Goal: Task Accomplishment & Management: Complete application form

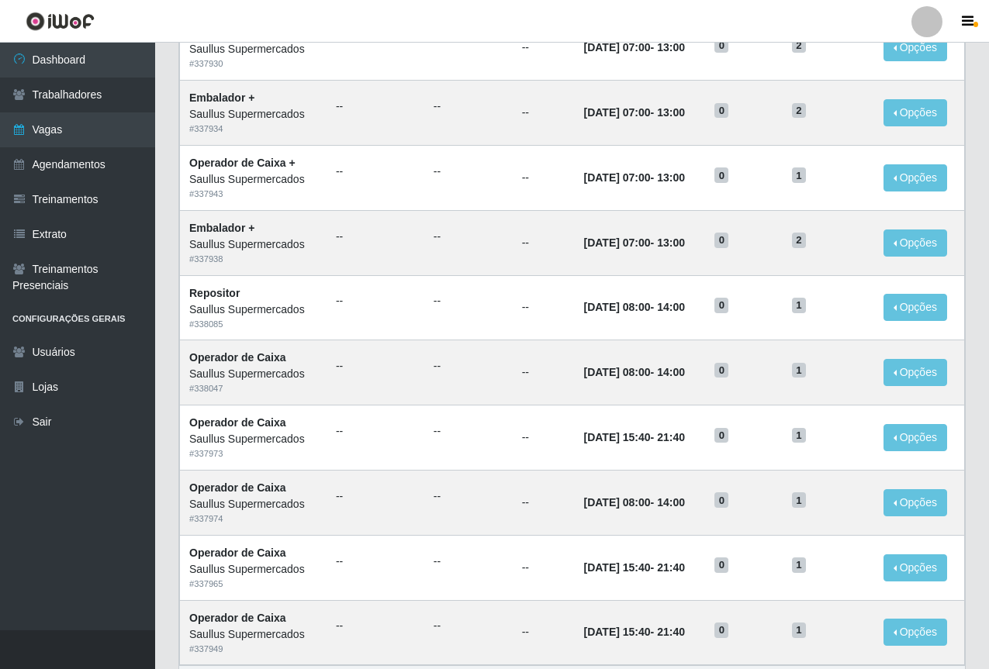
scroll to position [645, 0]
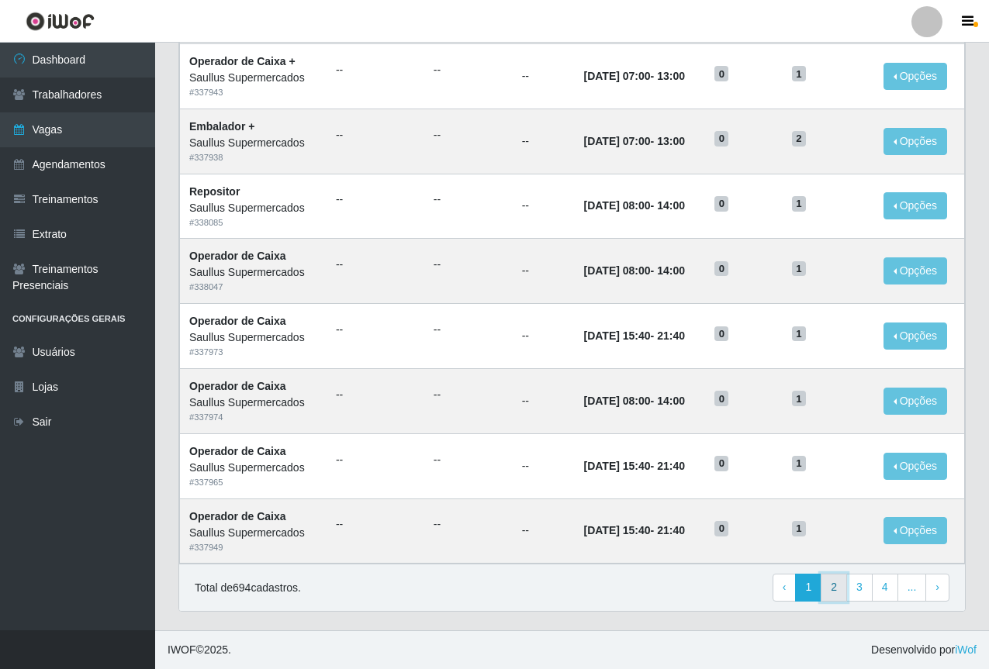
click at [835, 586] on link "2" at bounding box center [833, 588] width 26 height 28
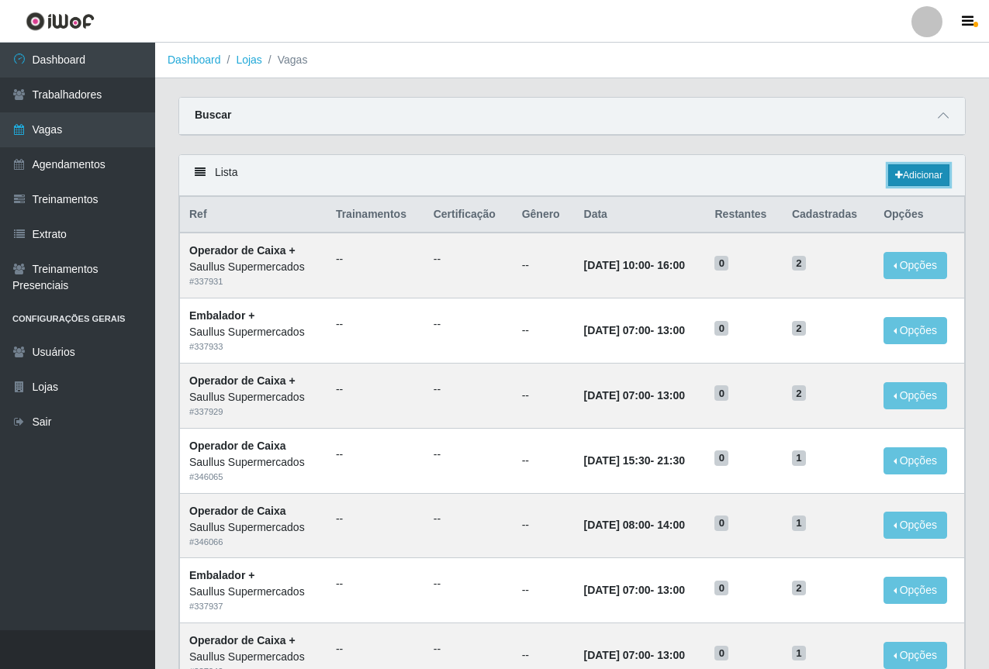
click at [902, 168] on link "Adicionar" at bounding box center [918, 175] width 61 height 22
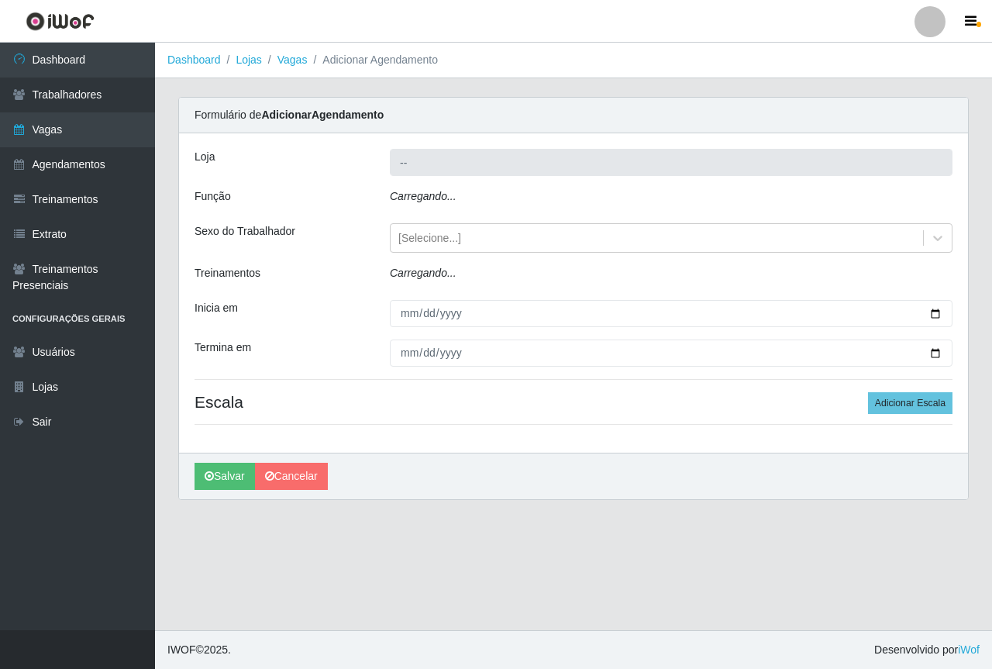
type input "Saullus Supermercados"
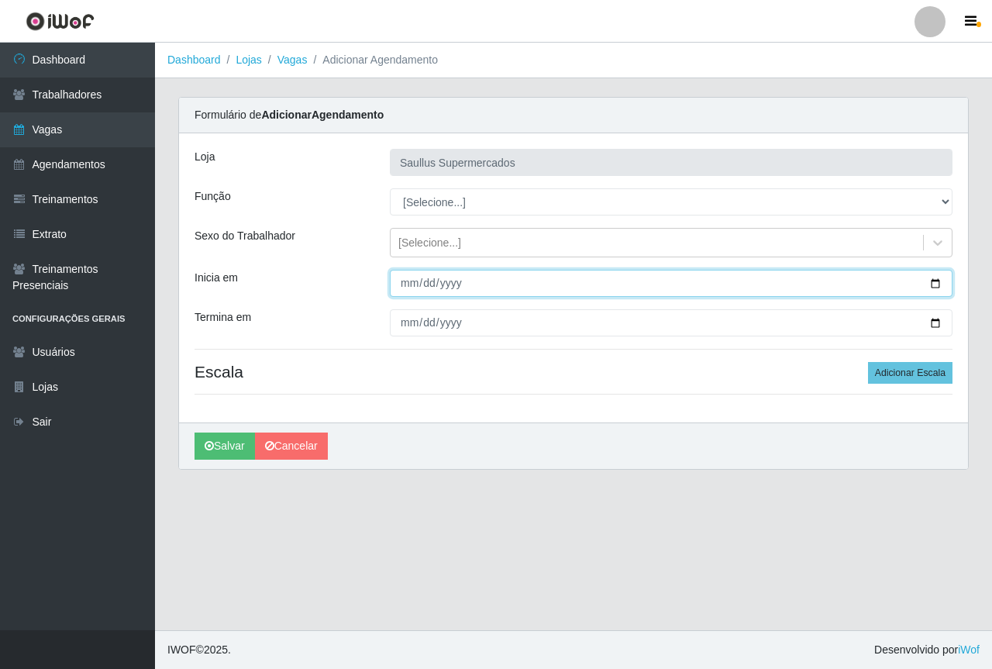
click at [409, 282] on input "Inicia em" at bounding box center [671, 283] width 563 height 27
click at [409, 285] on input "Inicia em" at bounding box center [671, 283] width 563 height 27
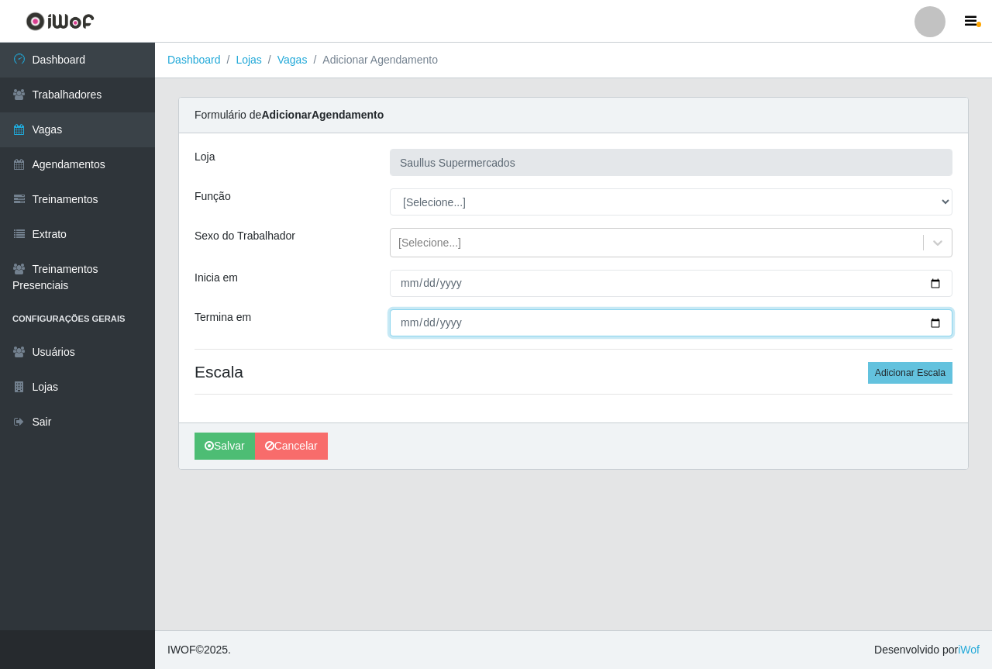
click at [405, 326] on input "Termina em" at bounding box center [671, 322] width 563 height 27
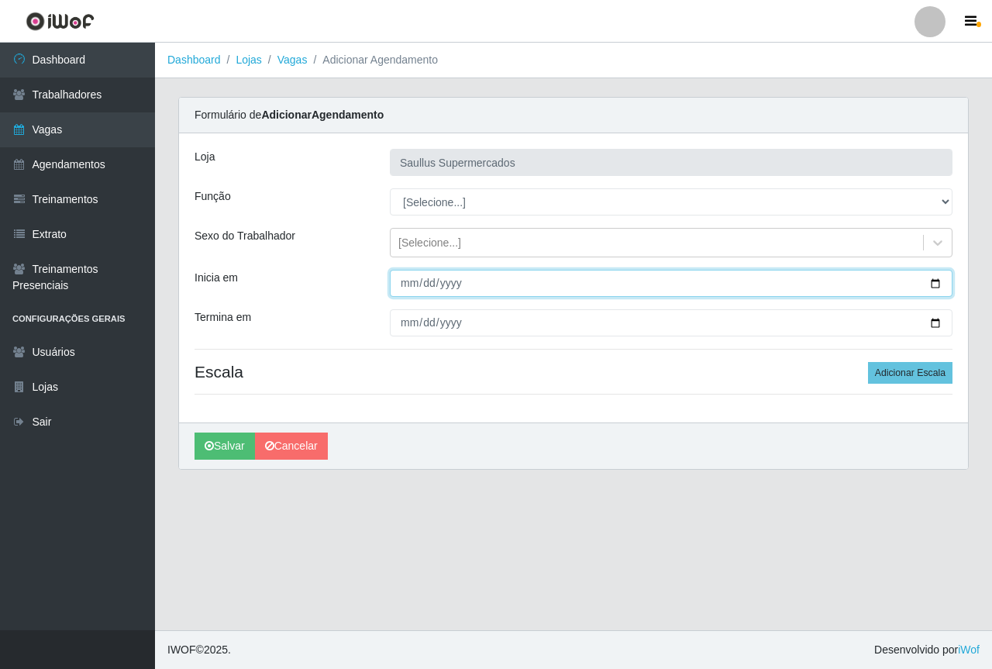
click at [416, 278] on input "[DATE]" at bounding box center [671, 283] width 563 height 27
type input "[DATE]"
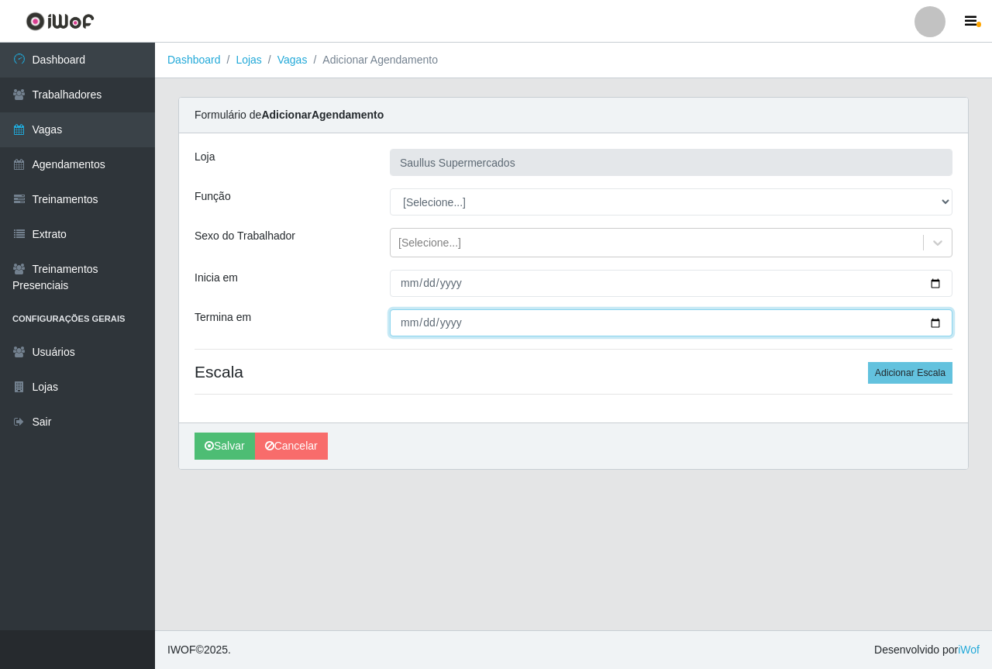
click at [404, 329] on input "Termina em" at bounding box center [671, 322] width 563 height 27
type input "[DATE]"
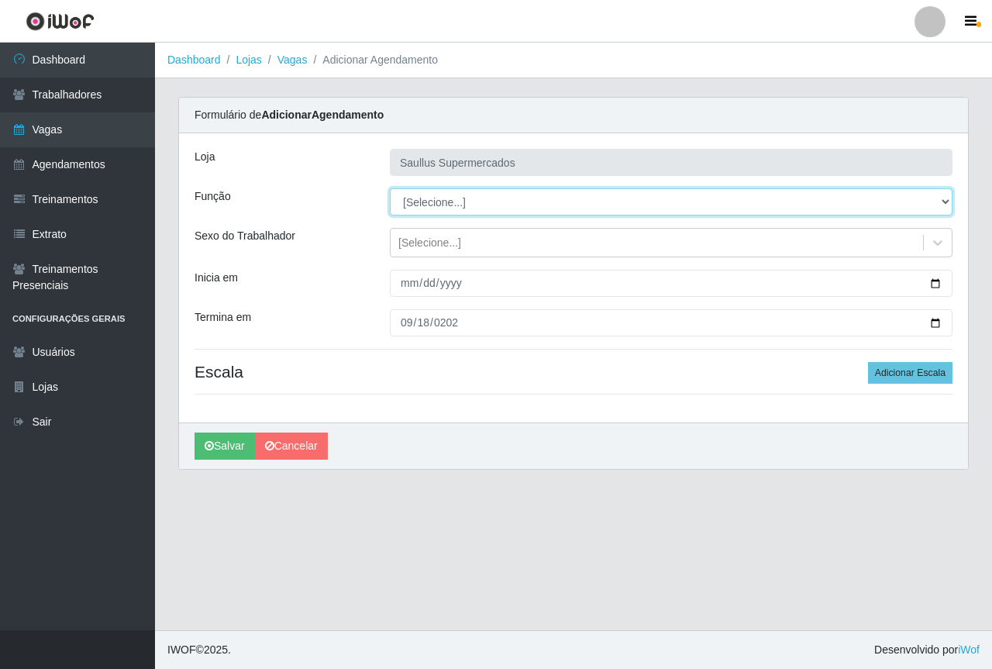
click at [416, 210] on select "[Selecione...] ASG ASG + ASG ++ Balconista de Açougue Balconista de Açougue + B…" at bounding box center [671, 201] width 563 height 27
select select "22"
click at [390, 188] on select "[Selecione...] ASG ASG + ASG ++ Balconista de Açougue Balconista de Açougue + B…" at bounding box center [671, 201] width 563 height 27
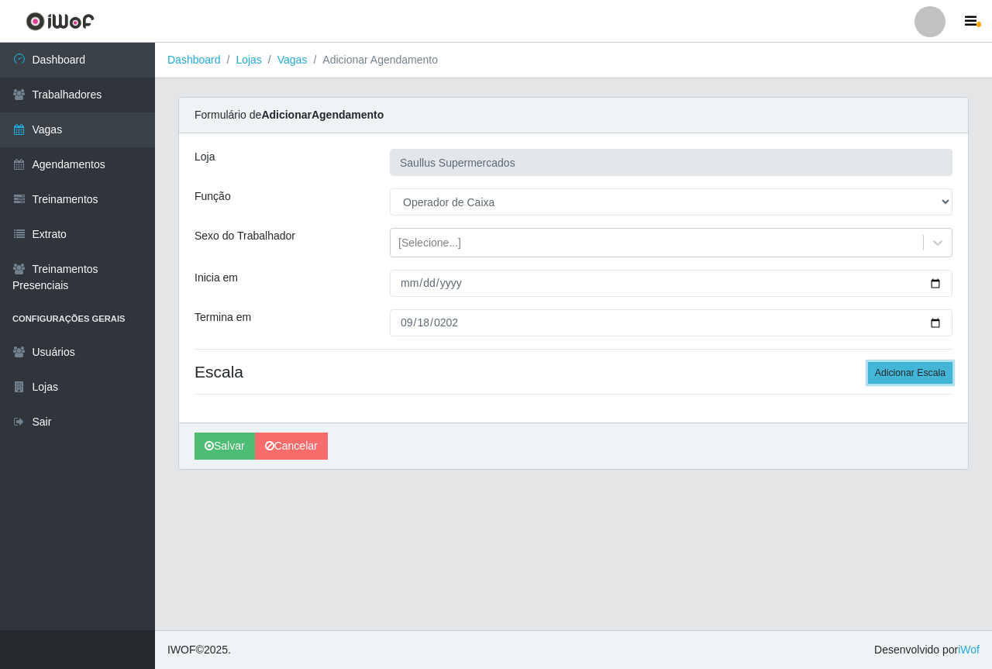
click at [943, 375] on button "Adicionar Escala" at bounding box center [910, 373] width 85 height 22
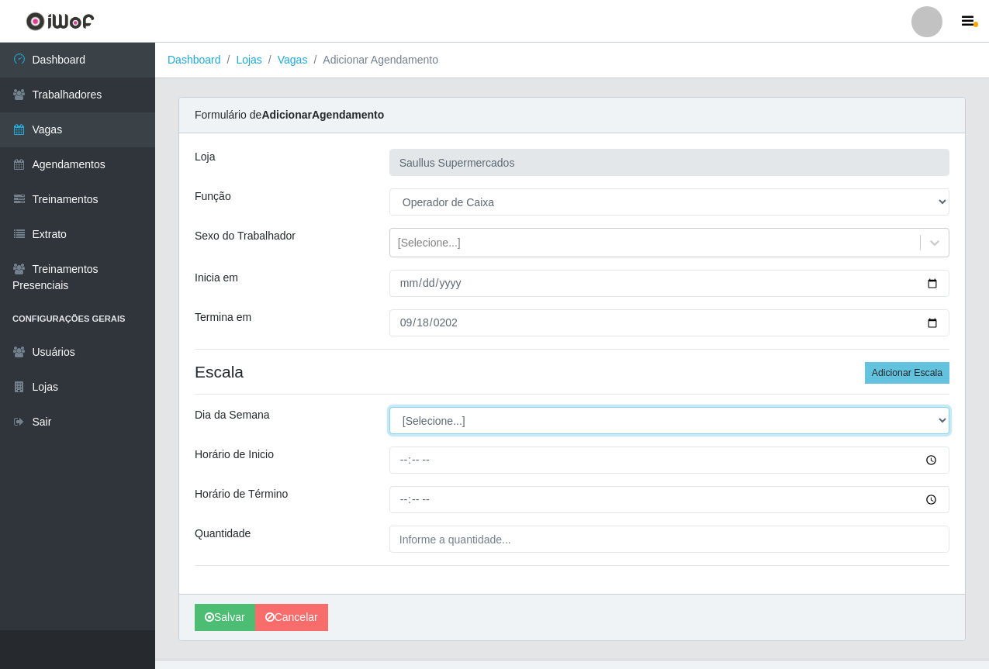
click at [457, 419] on select "[Selecione...] Segunda Terça Quarta Quinta Sexta Sábado Domingo" at bounding box center [669, 420] width 560 height 27
select select "4"
click at [389, 407] on select "[Selecione...] Segunda Terça Quarta Quinta Sexta Sábado Domingo" at bounding box center [669, 420] width 560 height 27
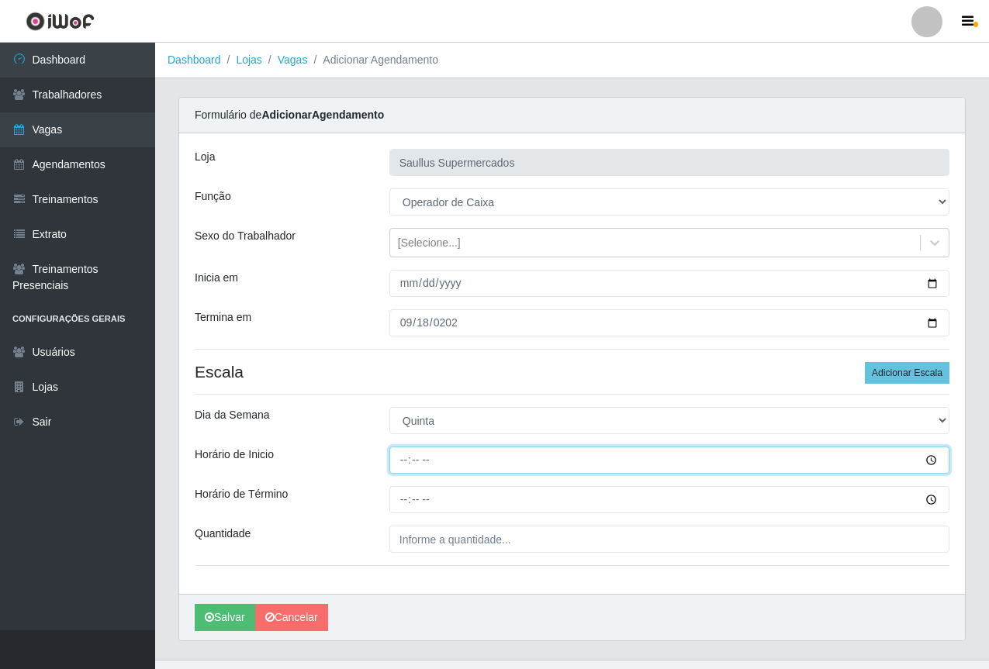
click at [401, 460] on input "Horário de Inicio" at bounding box center [669, 460] width 560 height 27
type input "07:30"
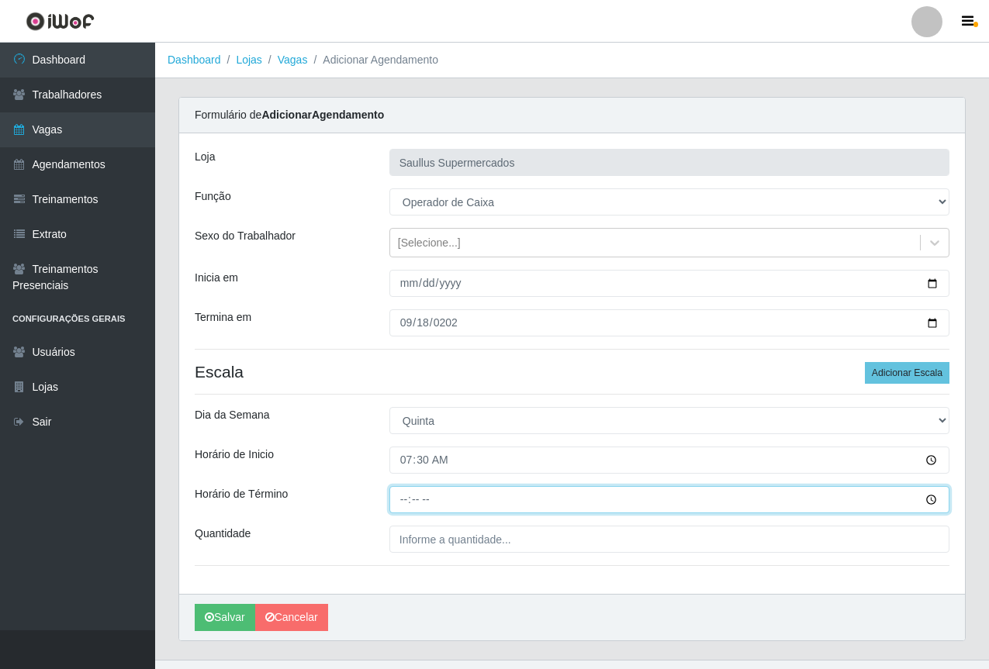
click at [401, 506] on input "Horário de Término" at bounding box center [669, 499] width 560 height 27
type input "13:30"
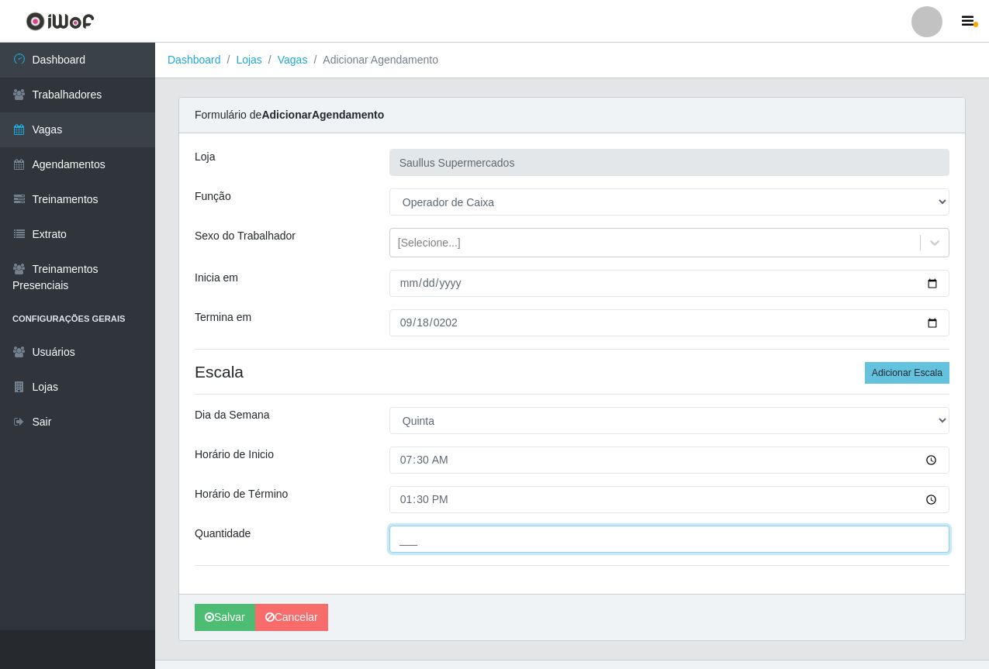
click at [421, 539] on input "___" at bounding box center [669, 539] width 560 height 27
type input "1__"
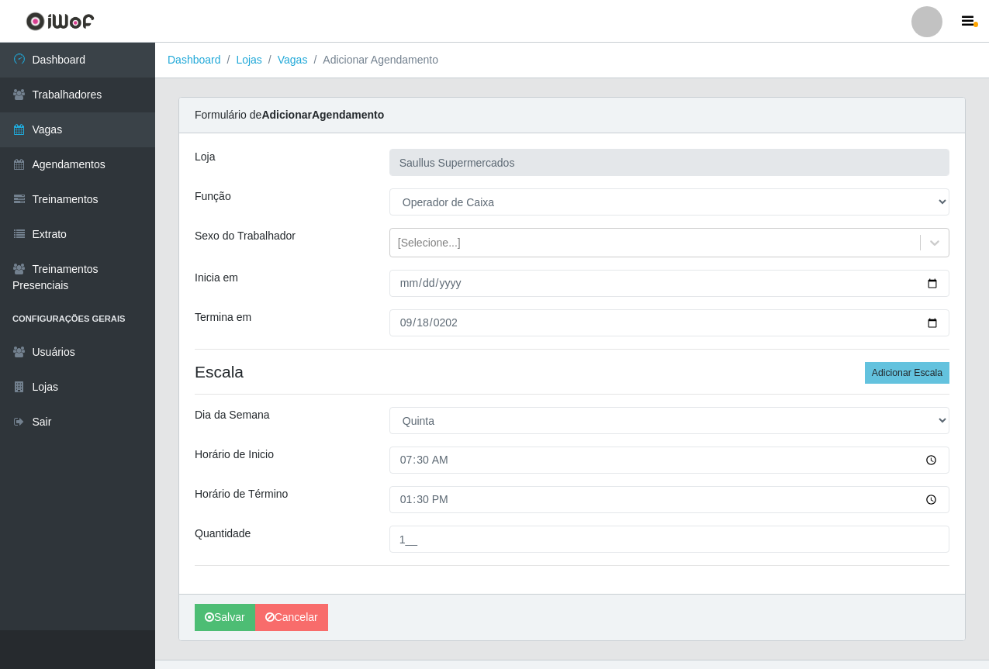
click at [350, 282] on div "Inicia em" at bounding box center [280, 283] width 195 height 27
click at [229, 611] on button "Salvar" at bounding box center [225, 617] width 60 height 27
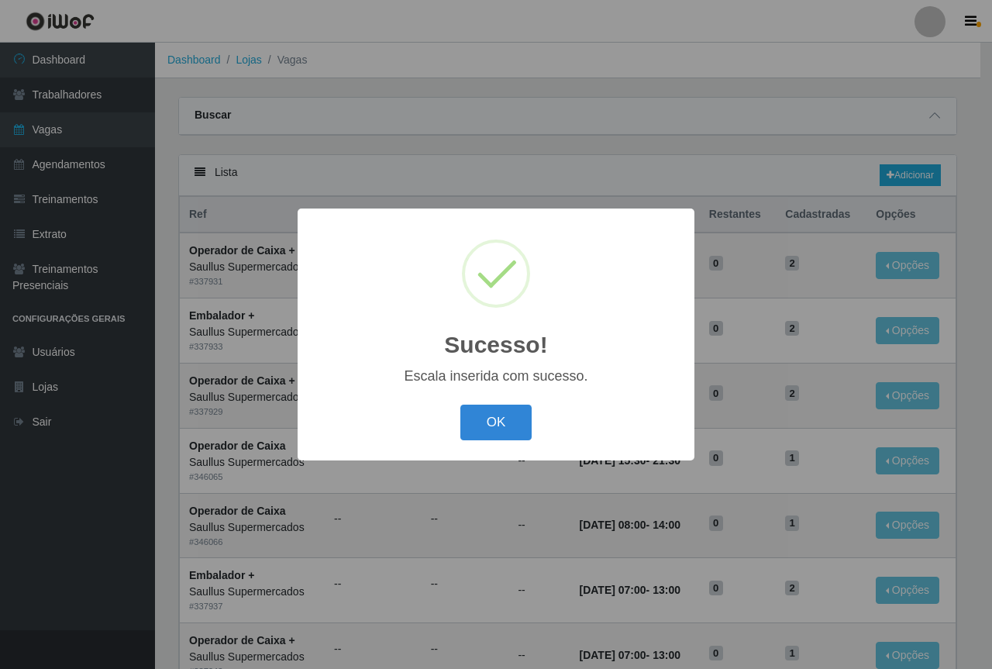
click at [501, 400] on div "Sucesso! × Escala inserida com sucesso. OK Cancel" at bounding box center [496, 334] width 397 height 251
click at [499, 412] on button "OK" at bounding box center [497, 423] width 72 height 36
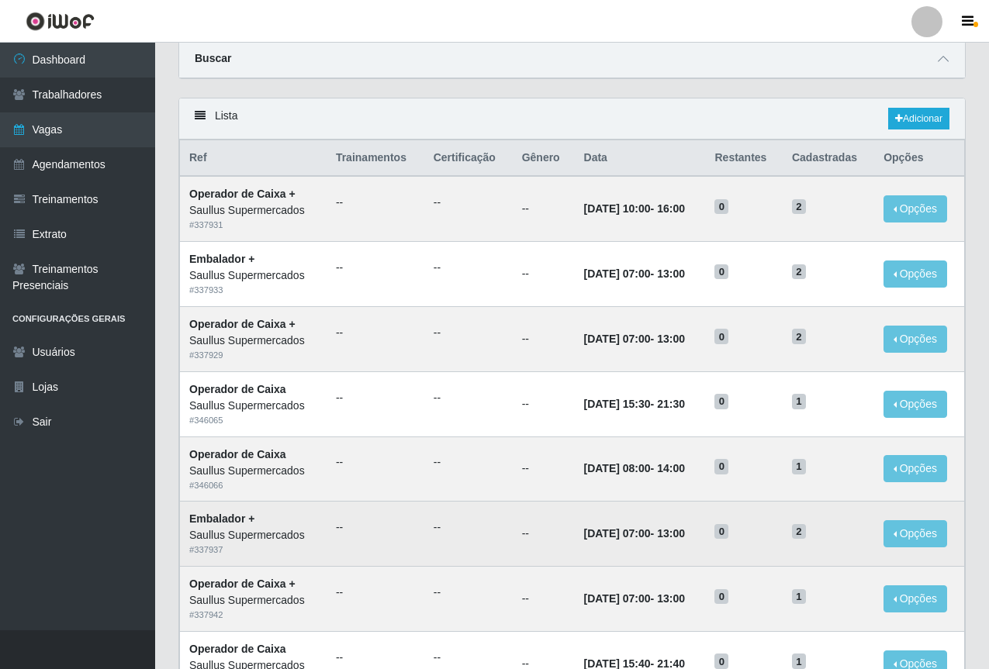
scroll to position [155, 0]
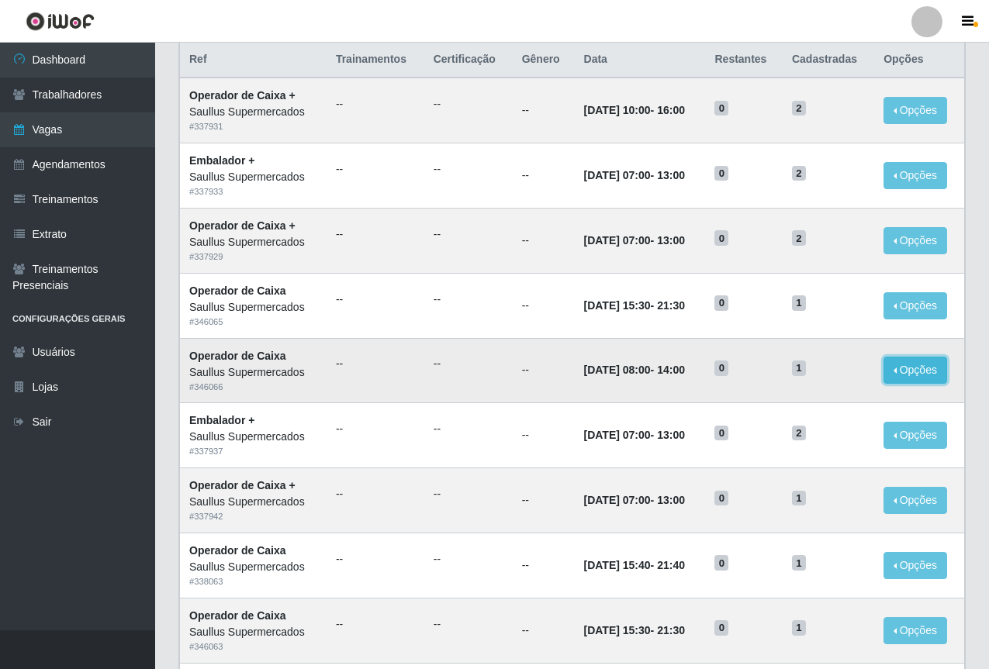
click at [914, 378] on button "Opções" at bounding box center [915, 370] width 64 height 27
click at [872, 394] on td "1" at bounding box center [827, 370] width 91 height 65
click at [917, 370] on button "Opções" at bounding box center [915, 370] width 64 height 27
click at [816, 373] on link "Editar" at bounding box center [796, 373] width 44 height 12
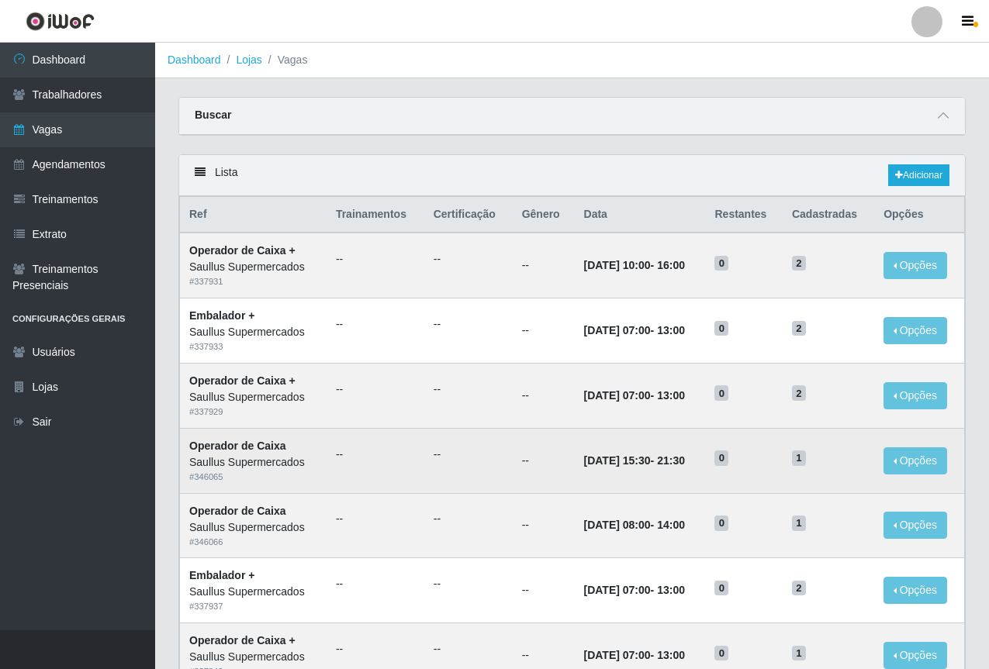
drag, startPoint x: 924, startPoint y: 460, endPoint x: 852, endPoint y: 487, distance: 77.0
click at [852, 487] on td "1" at bounding box center [827, 460] width 91 height 65
click at [899, 463] on button "Opções" at bounding box center [915, 460] width 64 height 27
click at [914, 466] on button "Opções" at bounding box center [915, 460] width 64 height 27
click at [916, 461] on button "Opções" at bounding box center [915, 460] width 64 height 27
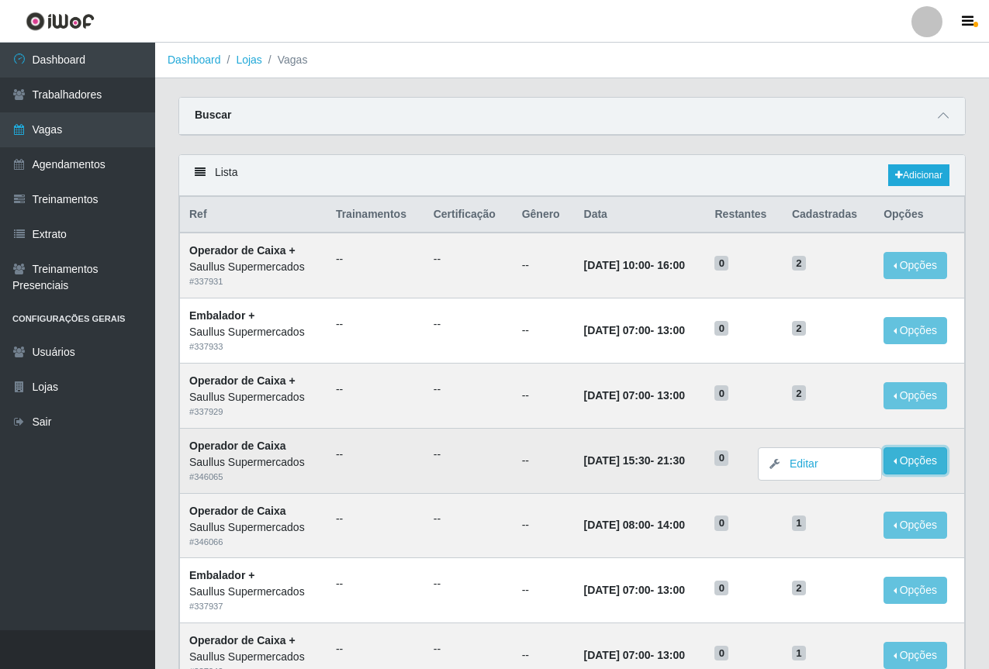
click at [915, 460] on button "Opções" at bounding box center [915, 460] width 64 height 27
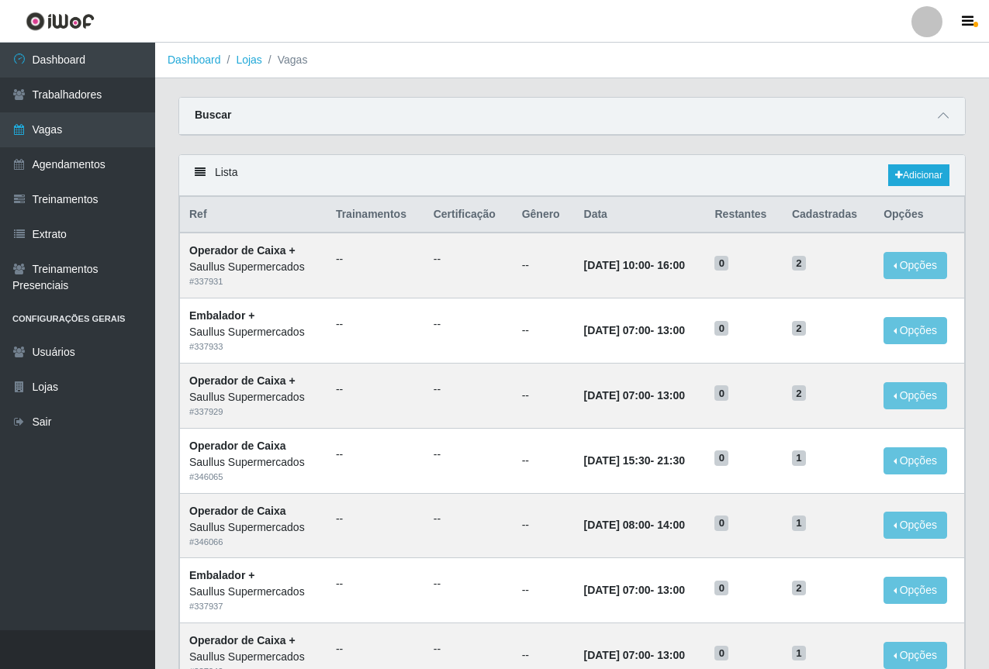
click at [518, 135] on div "Buscar" at bounding box center [571, 116] width 785 height 37
click at [119, 51] on div "Perfil Alterar Senha Sair Dashboard Trabalhadores Vagas Agendamentos Treinament…" at bounding box center [494, 656] width 989 height 1313
click at [551, 146] on div "Carregando... Buscar Início em Término em Função [Selecione...] ASG ASG + ASG +…" at bounding box center [572, 125] width 810 height 57
click at [551, 103] on div "Buscar" at bounding box center [571, 116] width 785 height 37
